Goal: Task Accomplishment & Management: Manage account settings

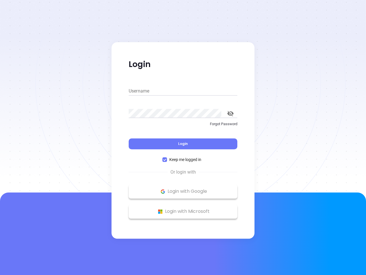
click at [183, 137] on div "Login" at bounding box center [183, 140] width 109 height 18
click at [183, 91] on input "Username" at bounding box center [183, 90] width 109 height 9
click at [231, 113] on icon "toggle password visibility" at bounding box center [231, 113] width 6 height 5
click at [183, 144] on span "Login" at bounding box center [183, 143] width 10 height 5
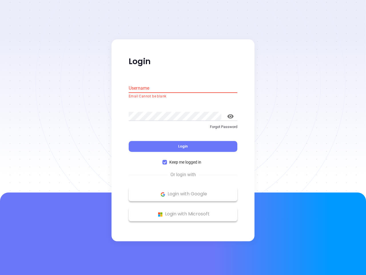
click at [183, 159] on span "Keep me logged in" at bounding box center [185, 162] width 37 height 6
click at [167, 160] on input "Keep me logged in" at bounding box center [165, 162] width 5 height 5
checkbox input "false"
click at [183, 191] on p "Login with Google" at bounding box center [183, 194] width 103 height 9
click at [183, 211] on p "Login with Microsoft" at bounding box center [183, 214] width 103 height 9
